Goal: Task Accomplishment & Management: Complete application form

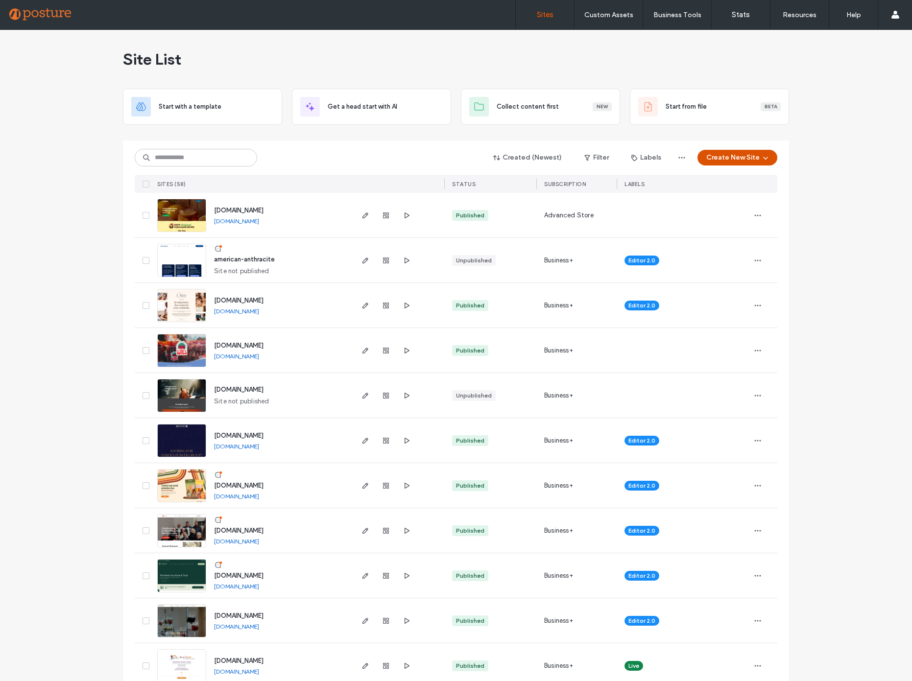
click at [730, 153] on button "Create New Site" at bounding box center [737, 158] width 80 height 16
click at [749, 183] on div "Start with a template" at bounding box center [774, 191] width 157 height 35
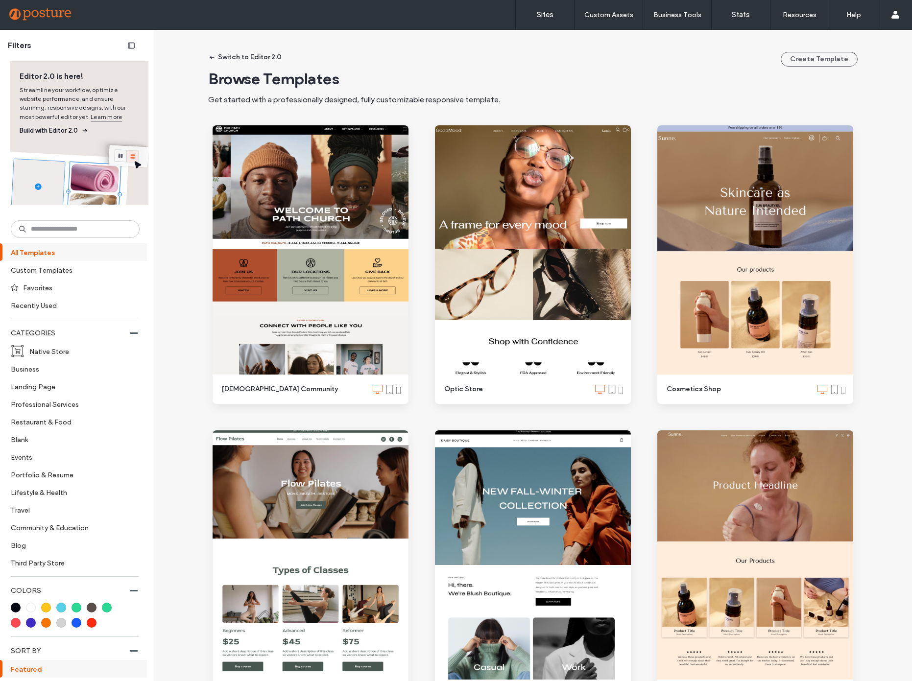
click at [212, 55] on icon "button" at bounding box center [212, 57] width 8 height 8
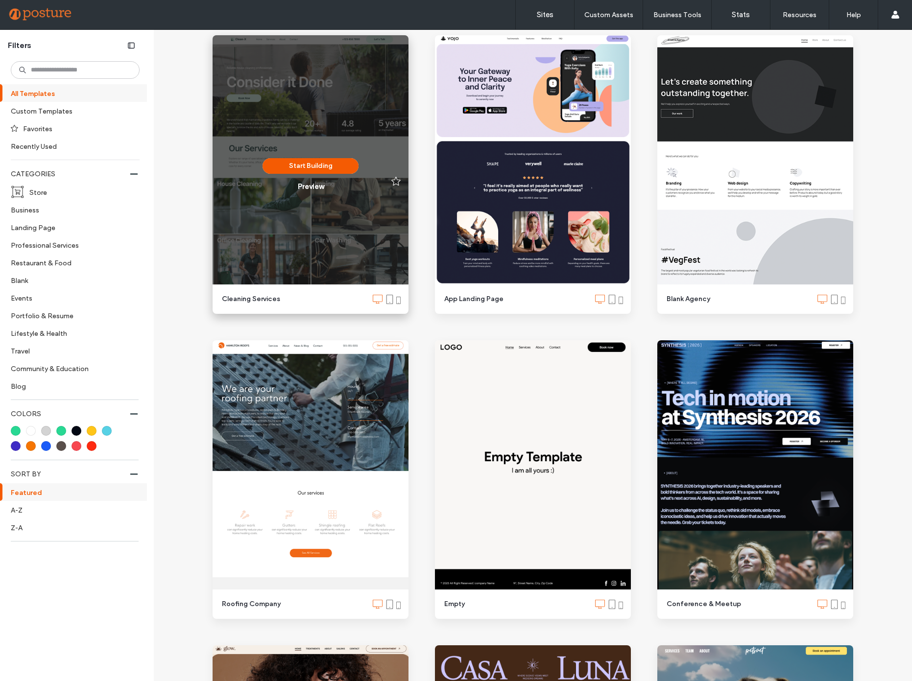
scroll to position [218, 0]
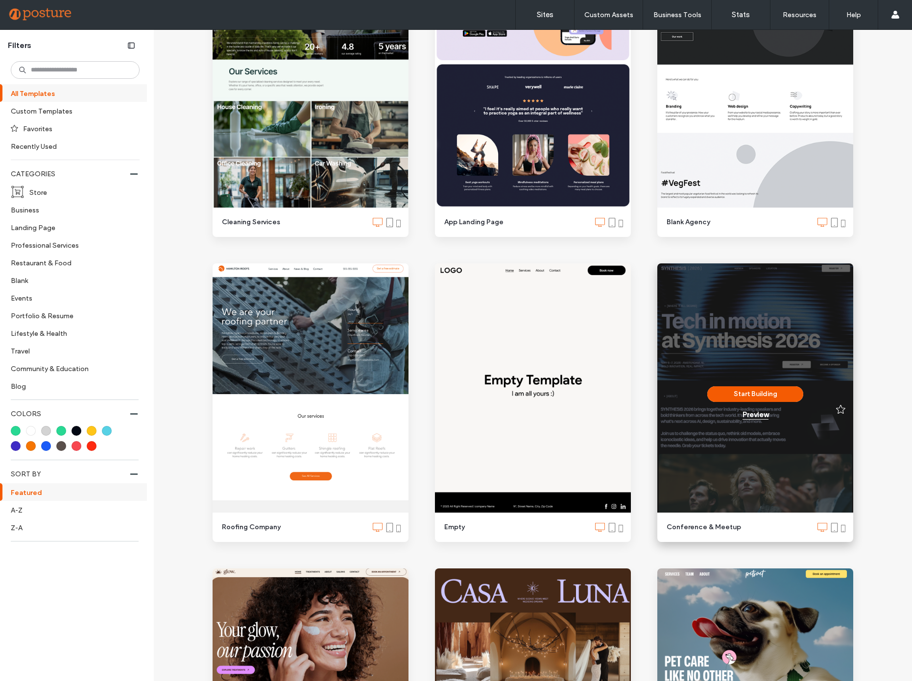
click at [746, 418] on div "Preview" at bounding box center [755, 414] width 26 height 9
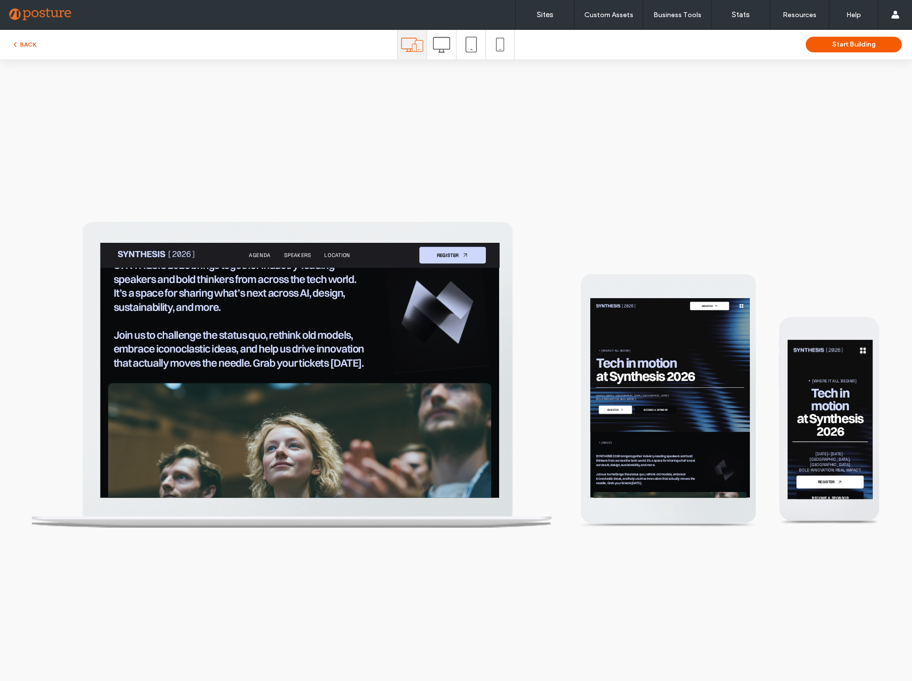
scroll to position [0, 0]
click at [32, 40] on button "BACK" at bounding box center [23, 45] width 25 height 12
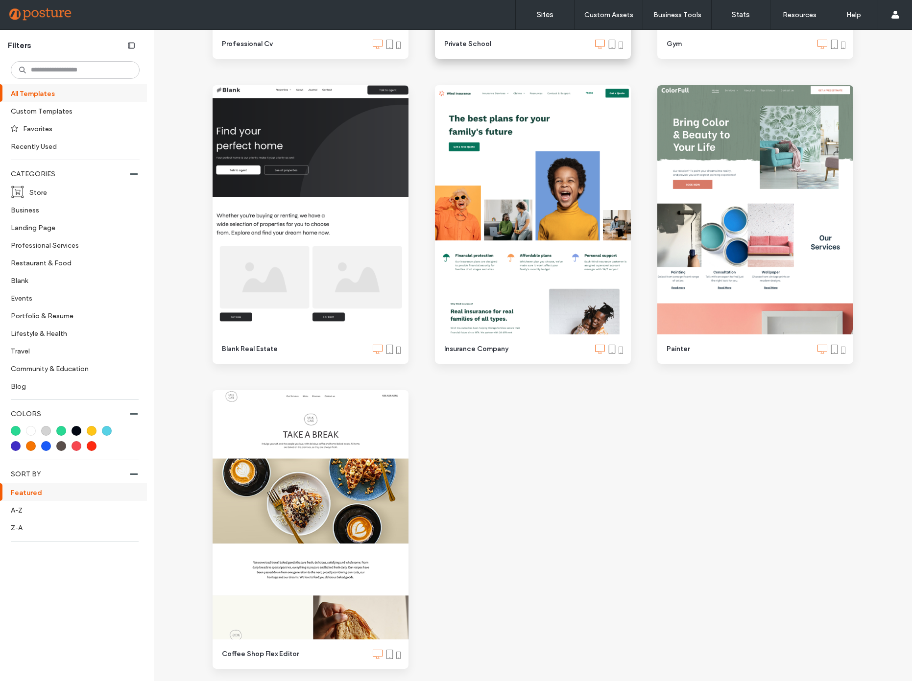
scroll to position [5938, 0]
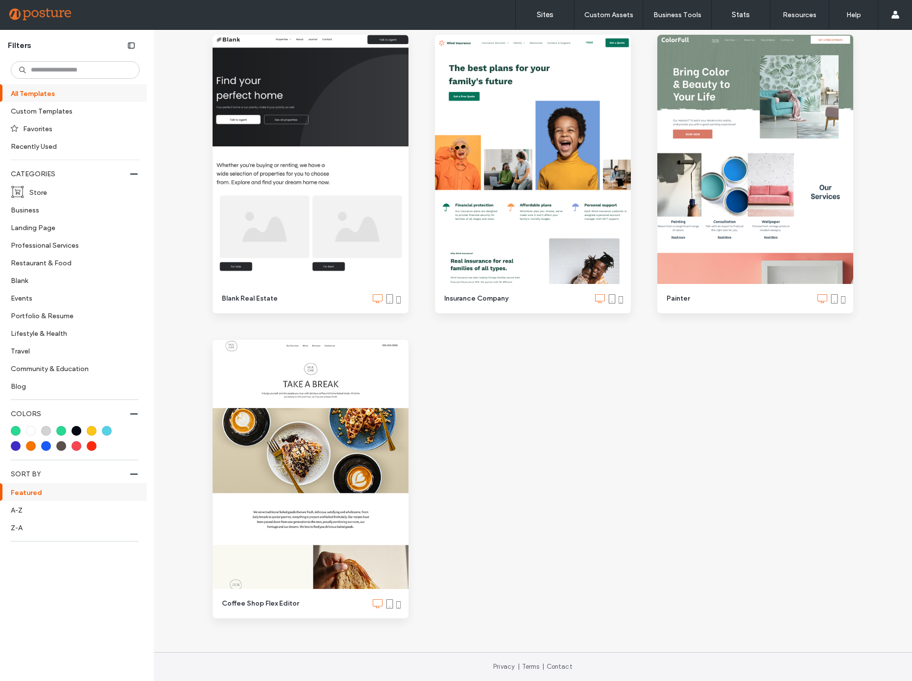
click at [18, 14] on div at bounding box center [62, 15] width 111 height 16
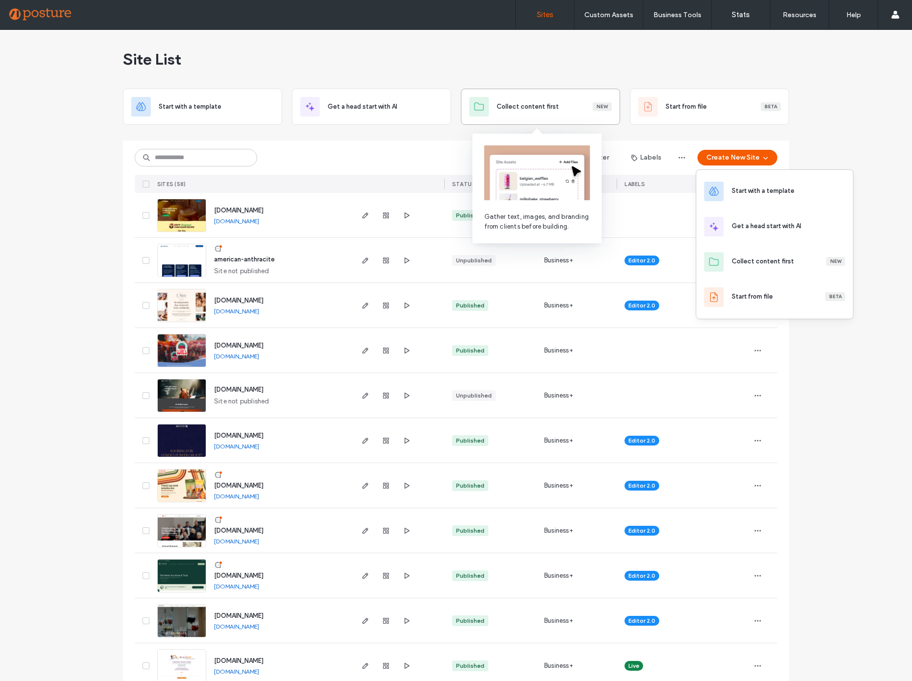
click at [551, 107] on span "Collect content first" at bounding box center [527, 107] width 62 height 10
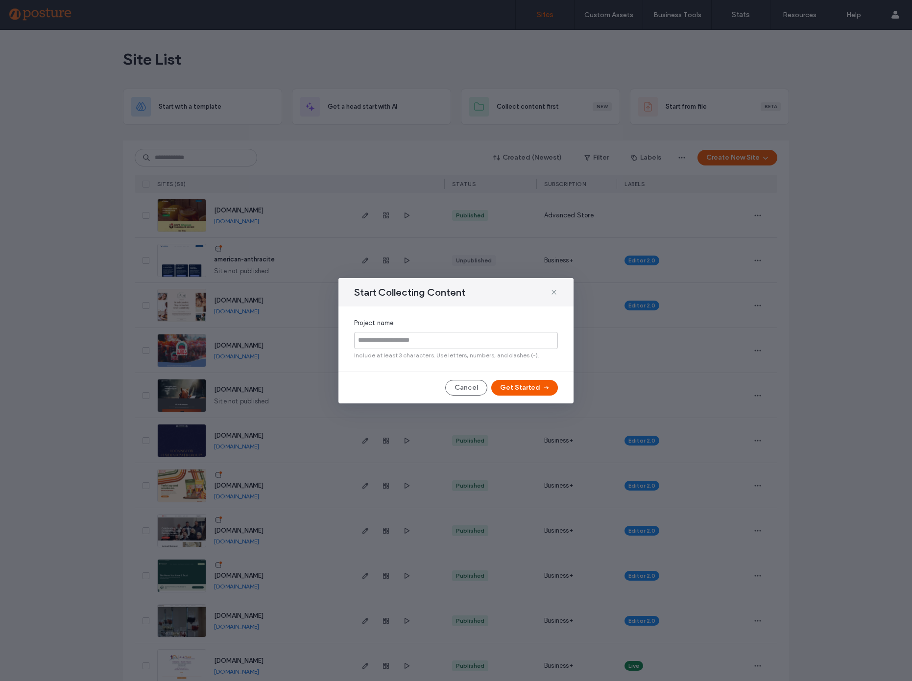
click at [393, 336] on input at bounding box center [456, 340] width 204 height 17
type input "**********"
click at [522, 385] on button "Get Started" at bounding box center [524, 388] width 67 height 16
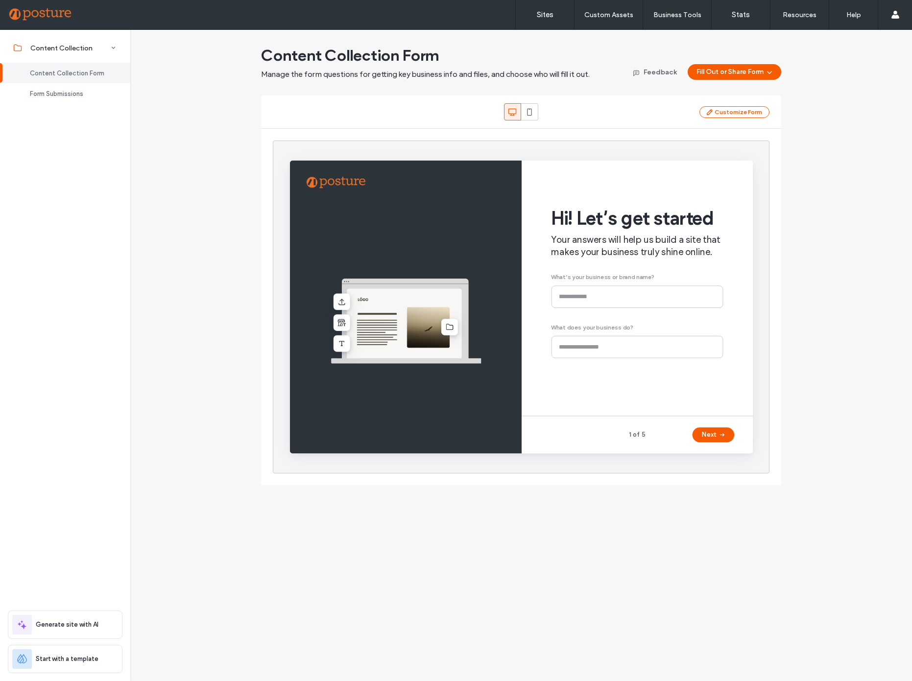
click at [596, 305] on div "Hi! Let’s get started Your answers will help us build a site that makes your bu…" at bounding box center [655, 289] width 181 height 218
click at [603, 299] on div "Hi! Let’s get started Your answers will help us build a site that makes your bu…" at bounding box center [655, 289] width 181 height 218
click at [598, 304] on div "Hi! Let’s get started Your answers will help us build a site that makes your bu…" at bounding box center [655, 289] width 181 height 218
click at [732, 68] on button "Fill Out or Share Form" at bounding box center [734, 72] width 94 height 16
click at [709, 108] on div "Complete the form while having an onboarding call or meeting with the client" at bounding box center [709, 116] width 126 height 18
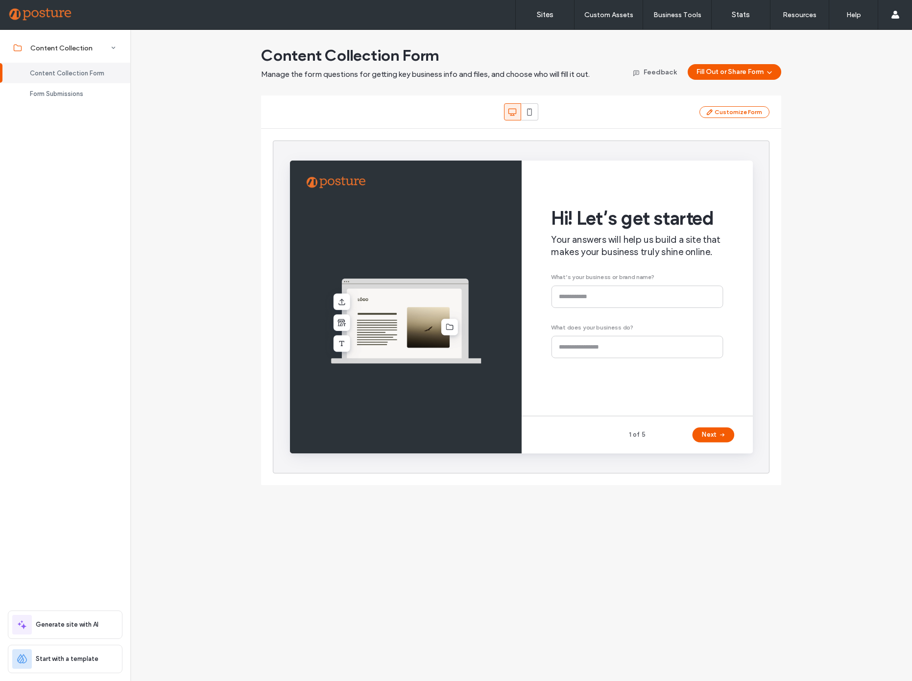
click at [240, 97] on div "Content Collection Form Manage the form questions for getting key business info…" at bounding box center [520, 266] width 781 height 440
click at [80, 90] on span "Form Submissions" at bounding box center [56, 93] width 53 height 7
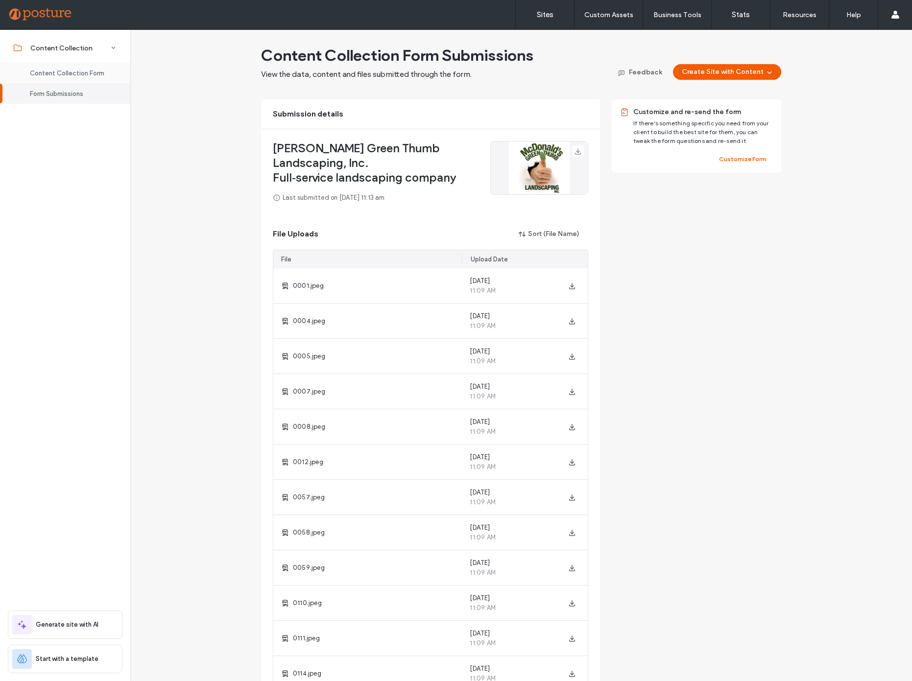
click at [79, 76] on span "Content Collection Form" at bounding box center [67, 73] width 74 height 7
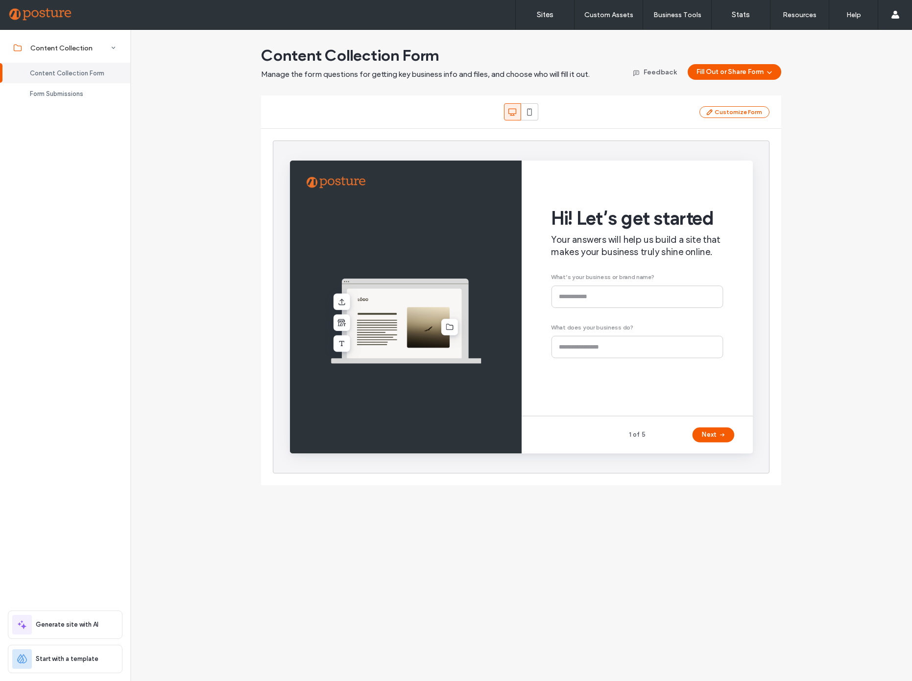
click at [173, 148] on div "Content Collection Form Manage the form questions for getting key business info…" at bounding box center [520, 266] width 781 height 440
click at [142, 165] on div "Content Collection Form Manage the form questions for getting key business info…" at bounding box center [520, 266] width 781 height 440
click at [58, 652] on div "Start with a template" at bounding box center [63, 659] width 102 height 20
